Goal: Unclear

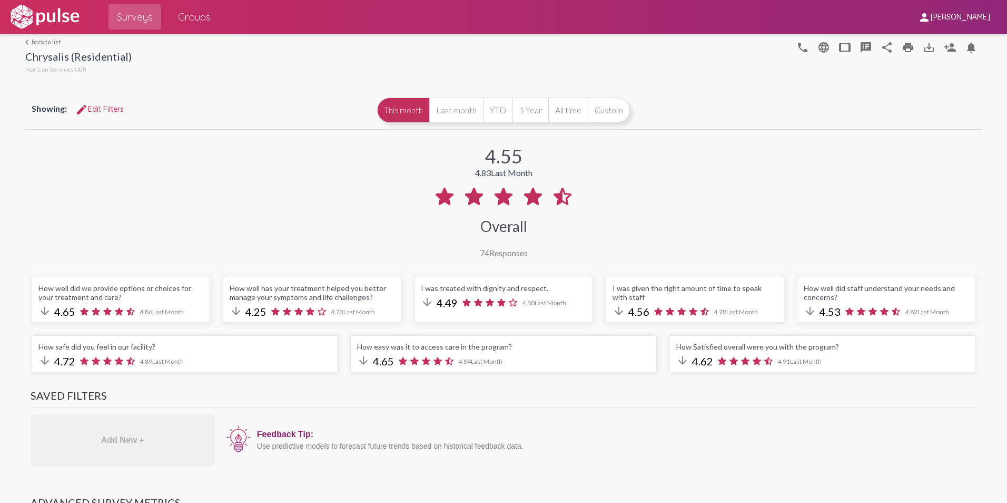
scroll to position [369, 0]
